Goal: Task Accomplishment & Management: Manage account settings

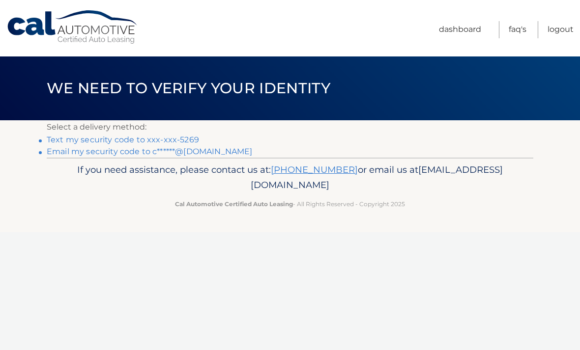
click at [175, 140] on link "Text my security code to xxx-xxx-5269" at bounding box center [123, 139] width 152 height 9
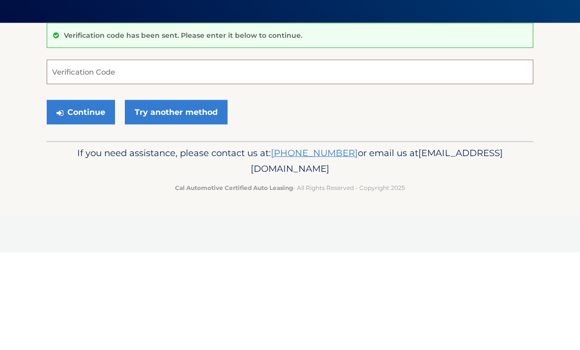
click at [242, 157] on input "Verification Code" at bounding box center [290, 169] width 487 height 25
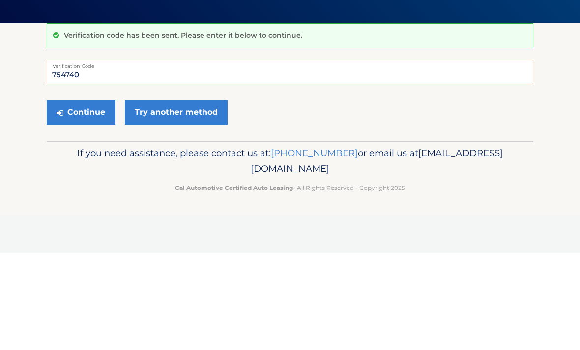
type input "754740"
click at [98, 198] on button "Continue" at bounding box center [81, 210] width 68 height 25
click at [89, 211] on button "Continue" at bounding box center [81, 210] width 68 height 25
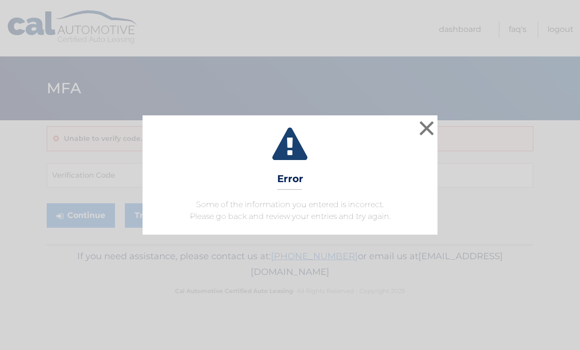
click at [427, 135] on button "×" at bounding box center [427, 128] width 20 height 20
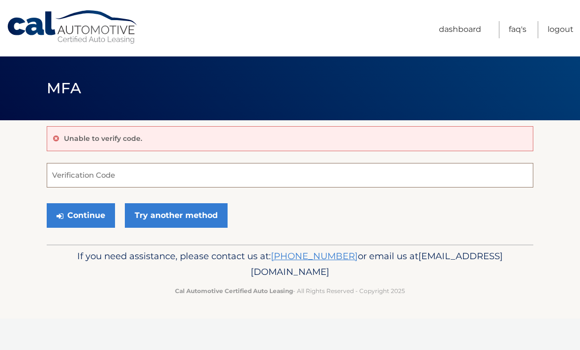
click at [154, 178] on input "Verification Code" at bounding box center [290, 175] width 487 height 25
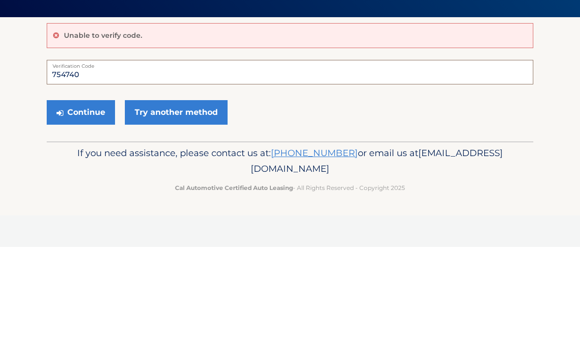
type input "754740"
click at [91, 203] on button "Continue" at bounding box center [81, 215] width 68 height 25
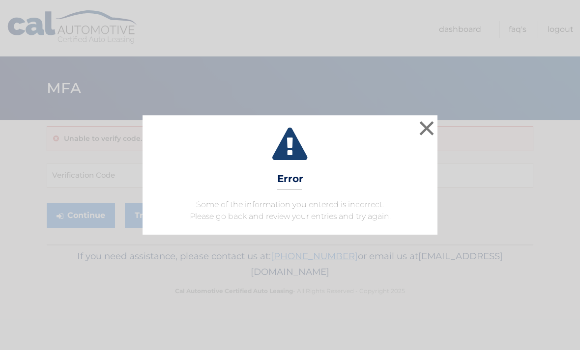
click at [421, 133] on button "×" at bounding box center [427, 128] width 20 height 20
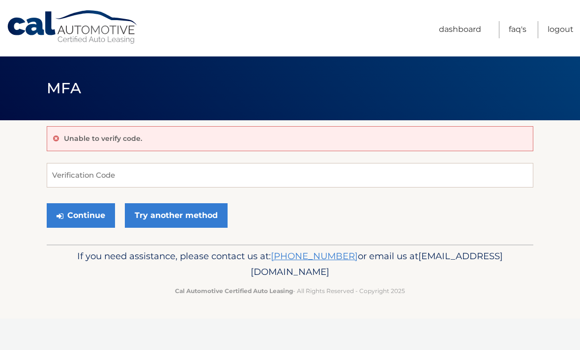
click at [204, 221] on link "Try another method" at bounding box center [176, 215] width 103 height 25
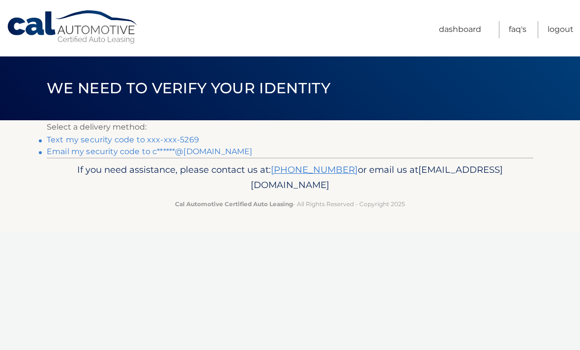
click at [179, 143] on link "Text my security code to xxx-xxx-5269" at bounding box center [123, 139] width 152 height 9
click at [192, 153] on link "Email my security code to c******@yahoo.com" at bounding box center [150, 151] width 206 height 9
click at [556, 34] on link "Logout" at bounding box center [561, 29] width 26 height 17
click at [180, 144] on link "Text my security code to xxx-xxx-5269" at bounding box center [123, 139] width 152 height 9
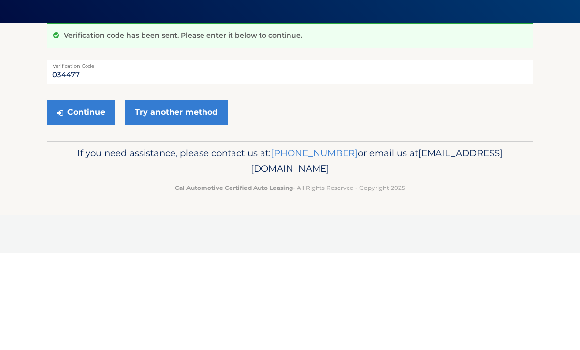
type input "034477"
click at [94, 198] on button "Continue" at bounding box center [81, 210] width 68 height 25
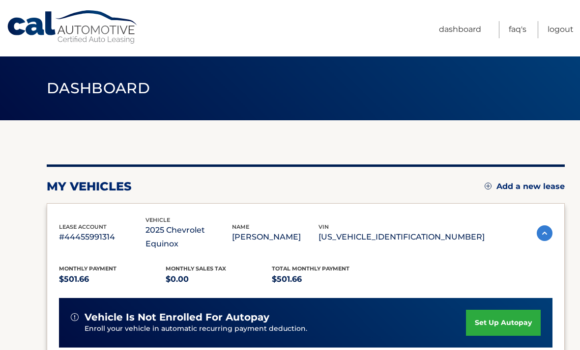
click at [501, 310] on link "set up autopay" at bounding box center [503, 323] width 75 height 26
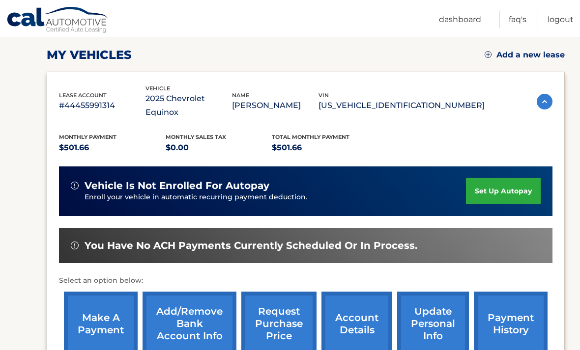
click at [104, 293] on link "make a payment" at bounding box center [101, 324] width 74 height 64
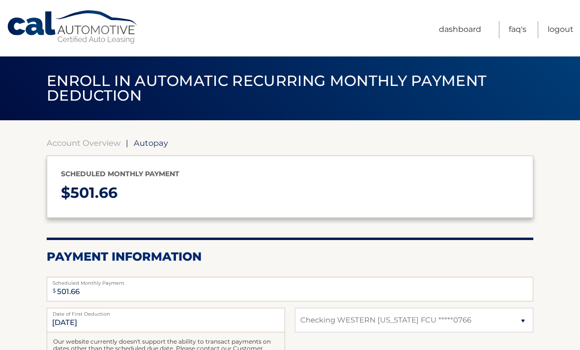
select select "NjgzYzA0YWMtZGVkYy00NTk3LWFlMGItMmY2MjE4OTE2NDk0"
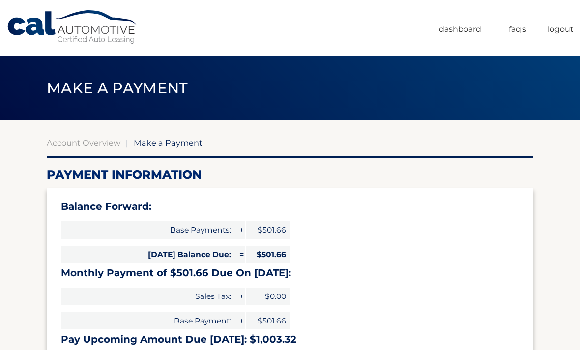
select select "NjgzYzA0YWMtZGVkYy00NTk3LWFlMGItMmY2MjE4OTE2NDk0"
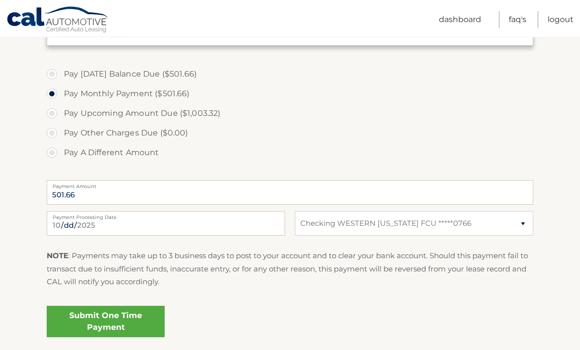
scroll to position [325, 0]
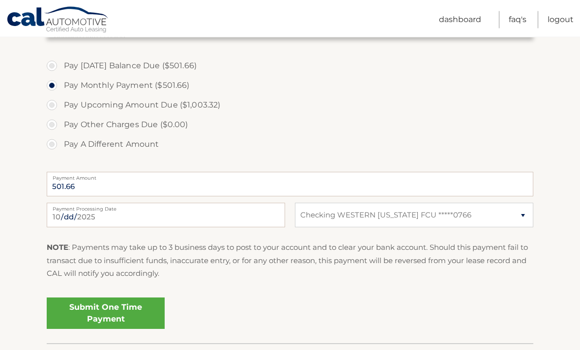
click at [116, 311] on link "Submit One Time Payment" at bounding box center [106, 313] width 118 height 31
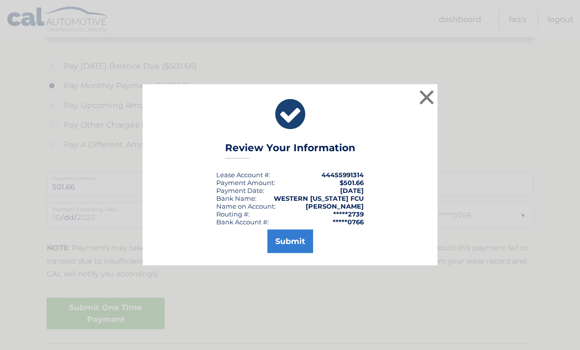
scroll to position [326, 0]
click at [293, 254] on button "Submit" at bounding box center [290, 242] width 46 height 24
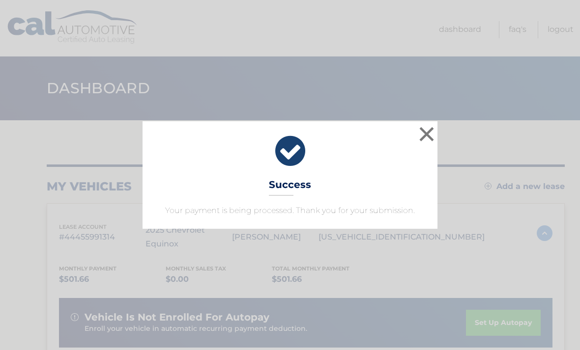
click at [427, 131] on button "×" at bounding box center [427, 134] width 20 height 20
